Goal: Transaction & Acquisition: Purchase product/service

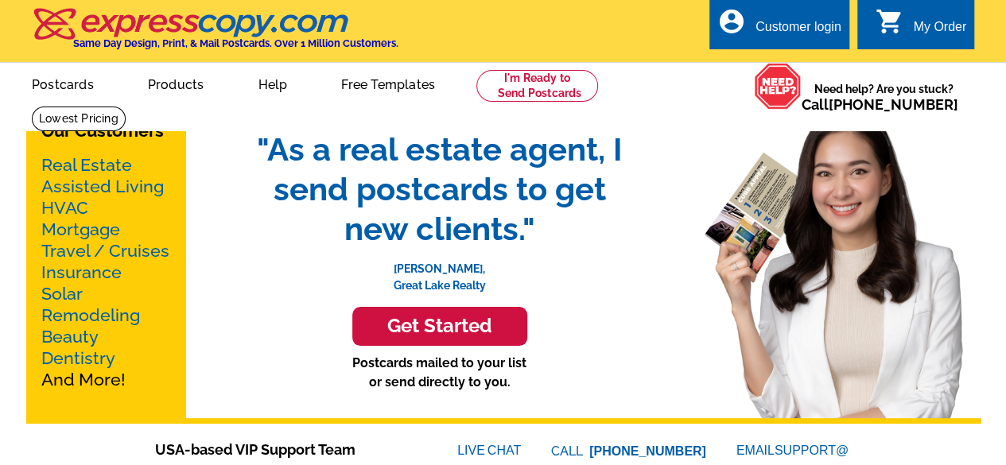
click at [500, 330] on h3 "Get Started" at bounding box center [439, 326] width 135 height 23
